Goal: Check status: Check status

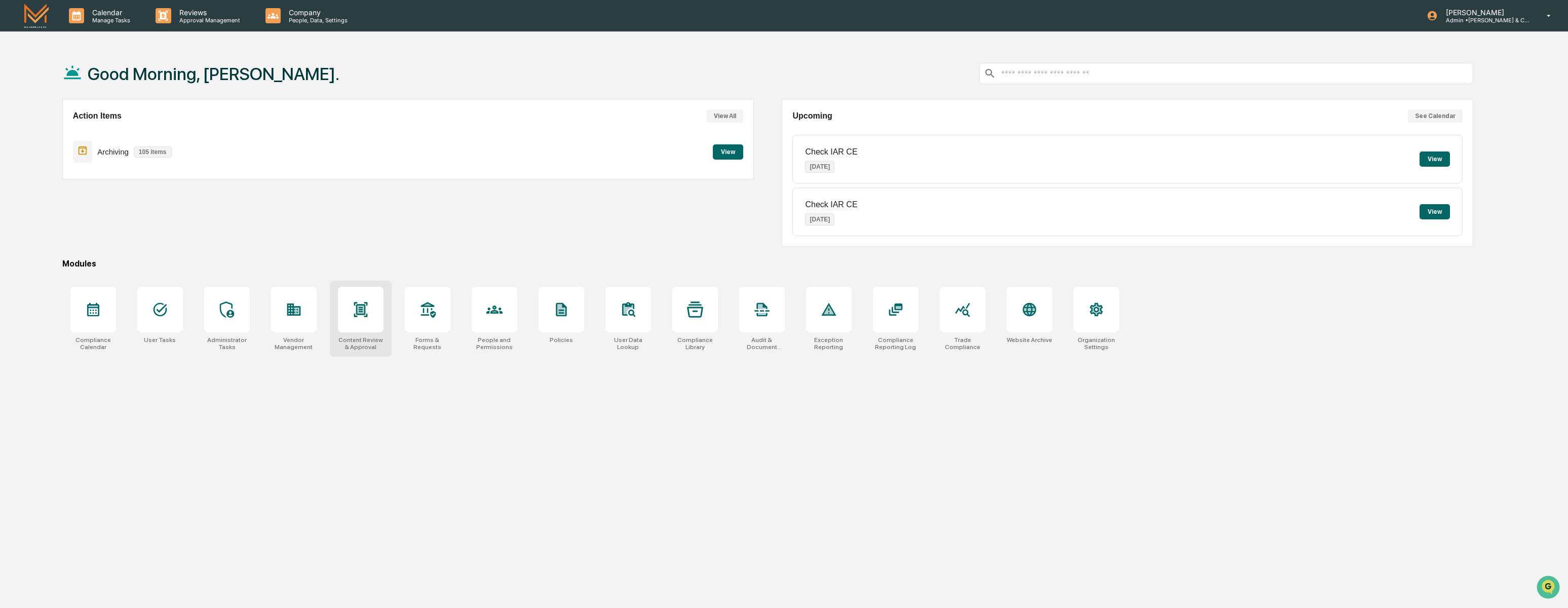
click at [364, 304] on icon at bounding box center [361, 309] width 16 height 16
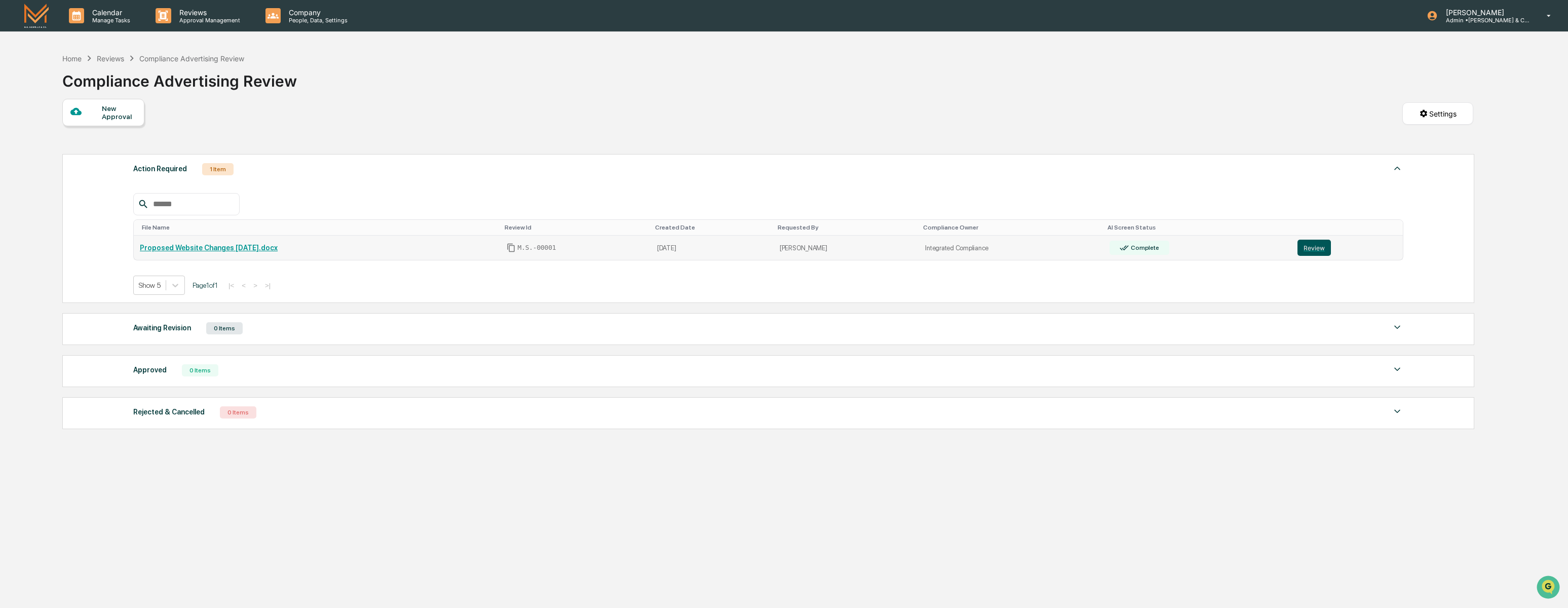
click at [1323, 249] on button "Review" at bounding box center [1314, 247] width 33 height 16
drag, startPoint x: 336, startPoint y: 175, endPoint x: 372, endPoint y: 144, distance: 47.5
click at [371, 146] on div "New Approval Settings Action Required 1 Item File Name Review Id Created Date R…" at bounding box center [768, 266] width 1412 height 335
click at [372, 142] on div "New Approval Settings" at bounding box center [768, 124] width 1412 height 50
